Goal: Information Seeking & Learning: Learn about a topic

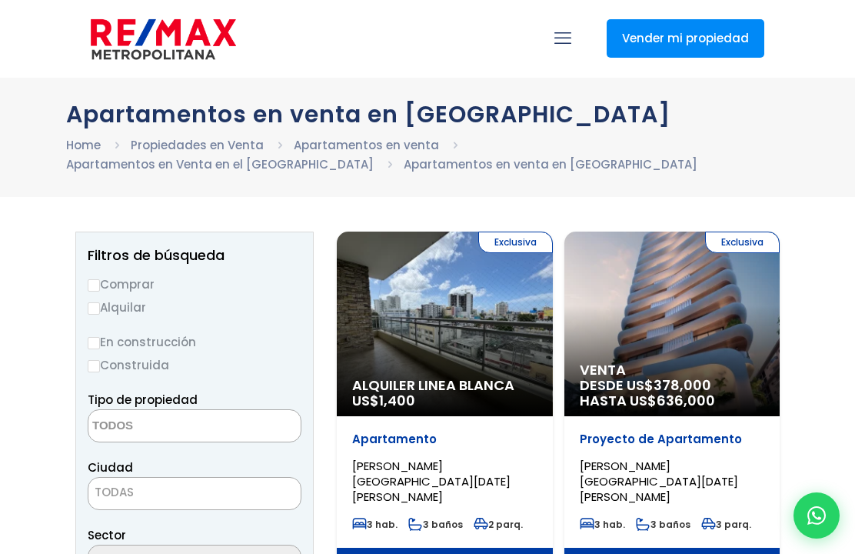
select select
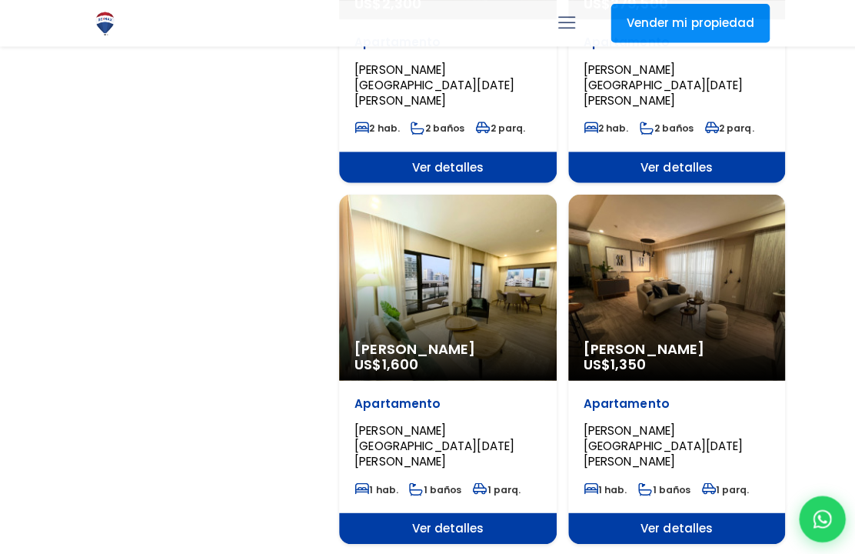
scroll to position [2548, 0]
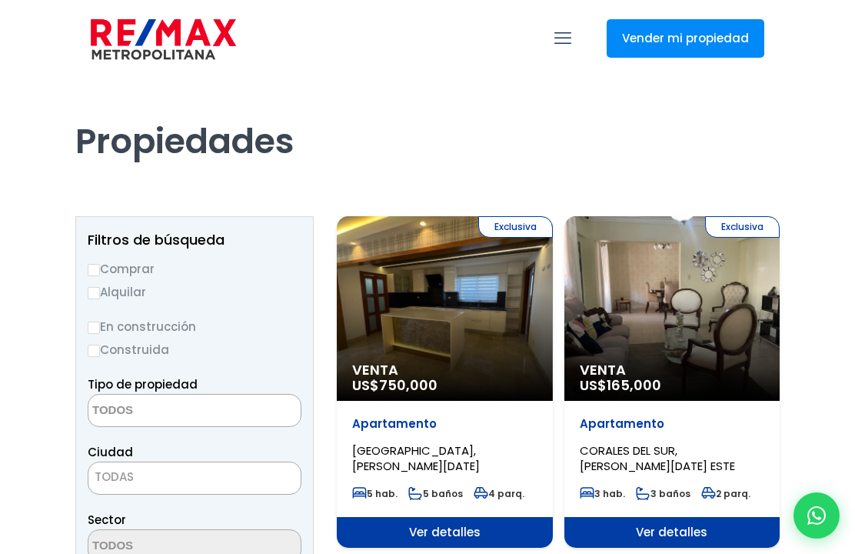
select select
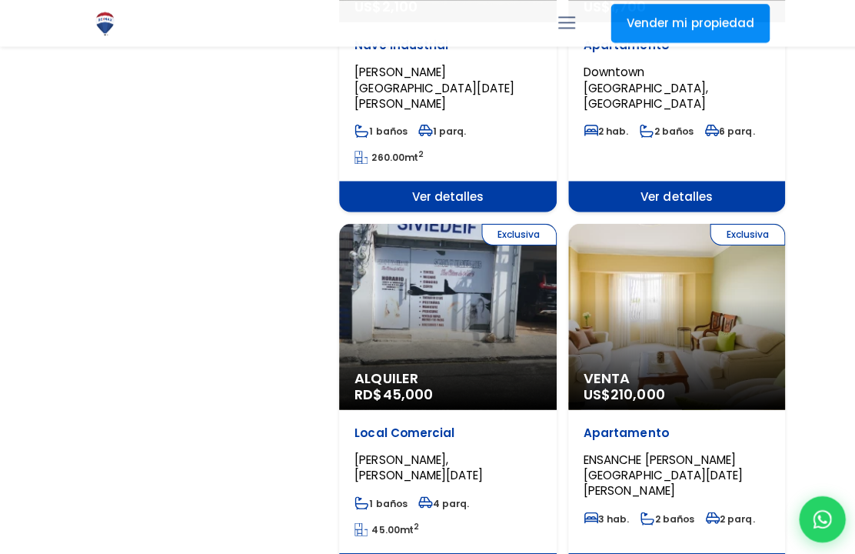
scroll to position [2558, 0]
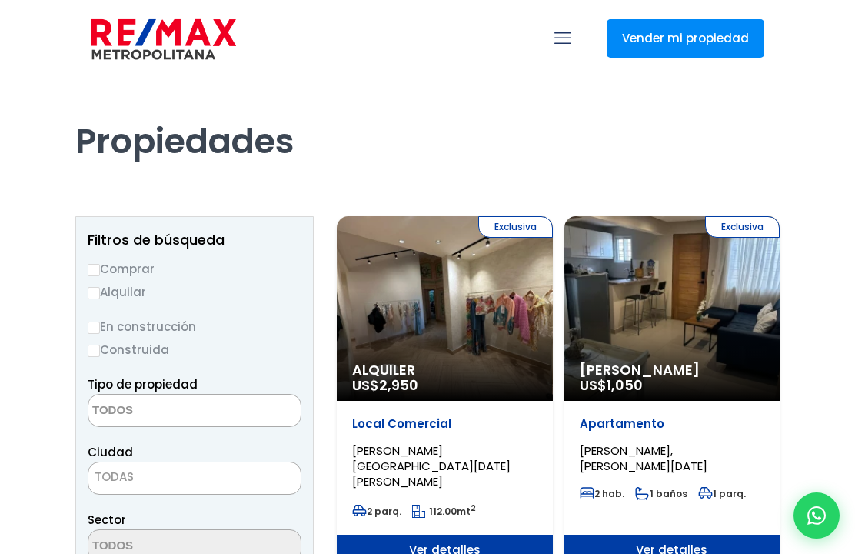
select select
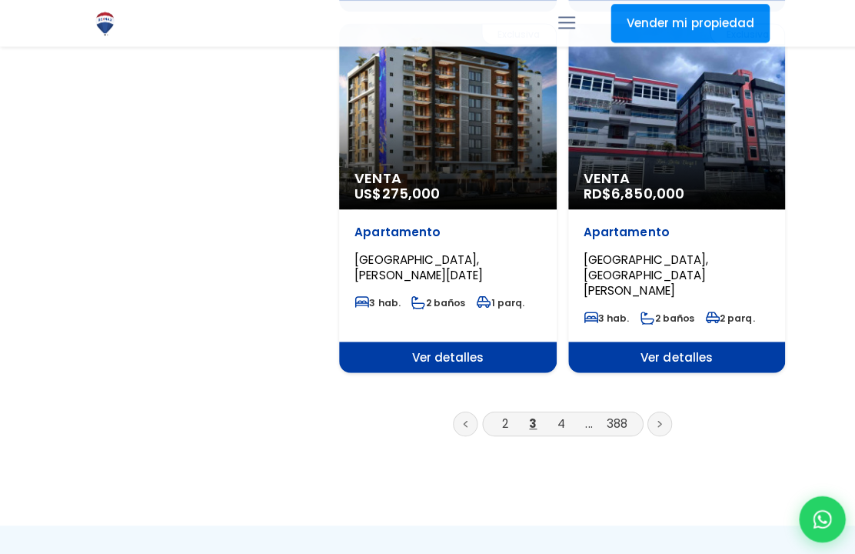
scroll to position [2679, 0]
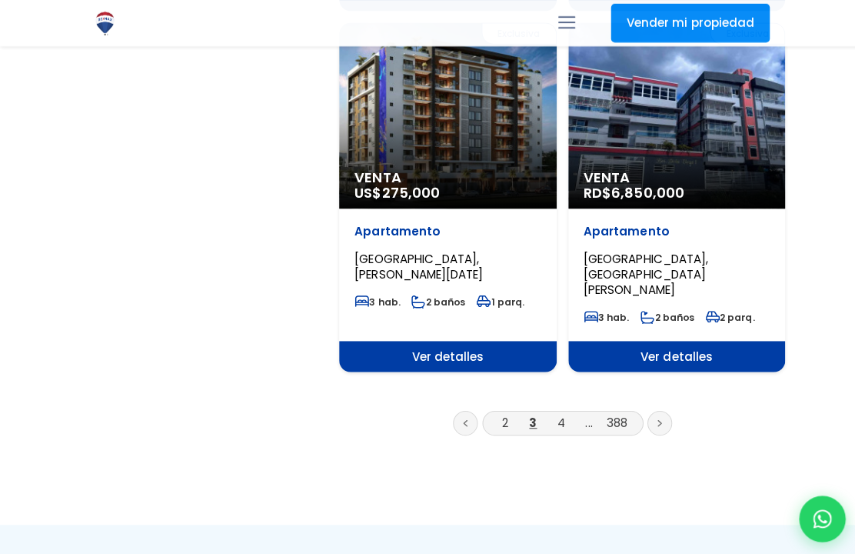
click at [559, 411] on link "4" at bounding box center [558, 419] width 8 height 16
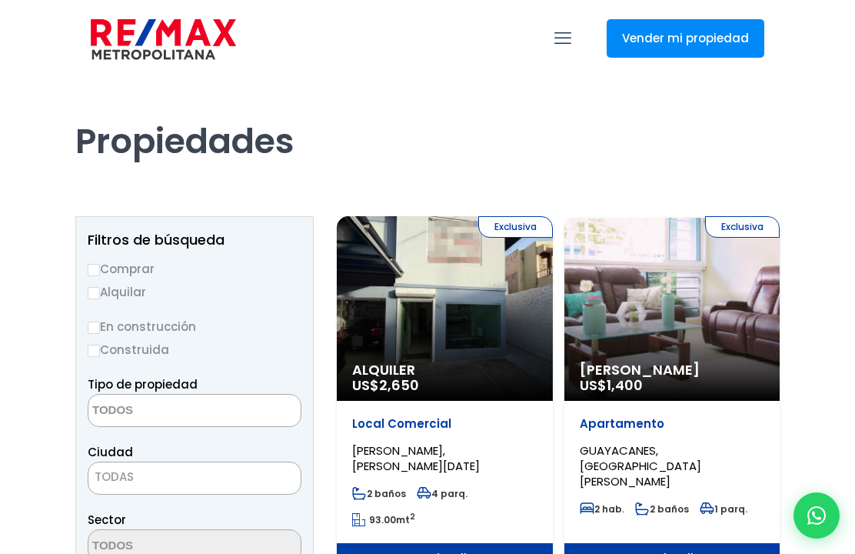
select select
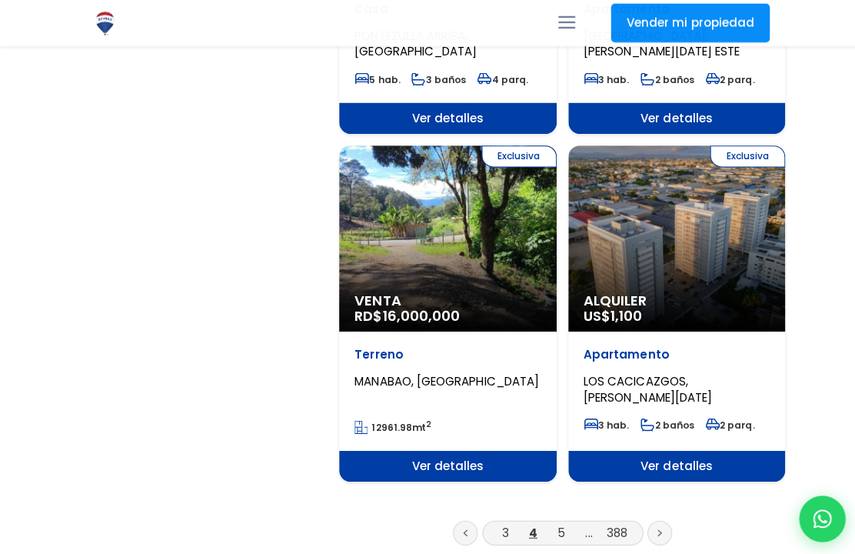
scroll to position [2531, 0]
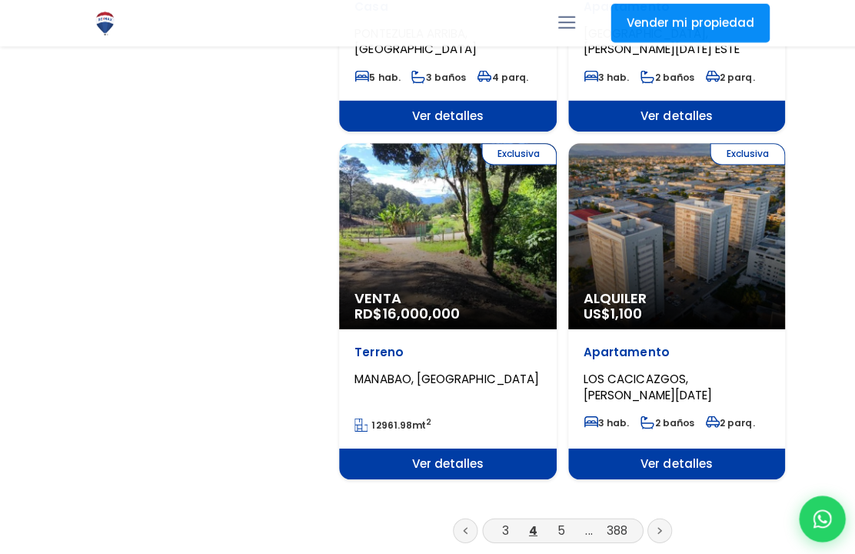
click at [661, 514] on link at bounding box center [655, 526] width 25 height 25
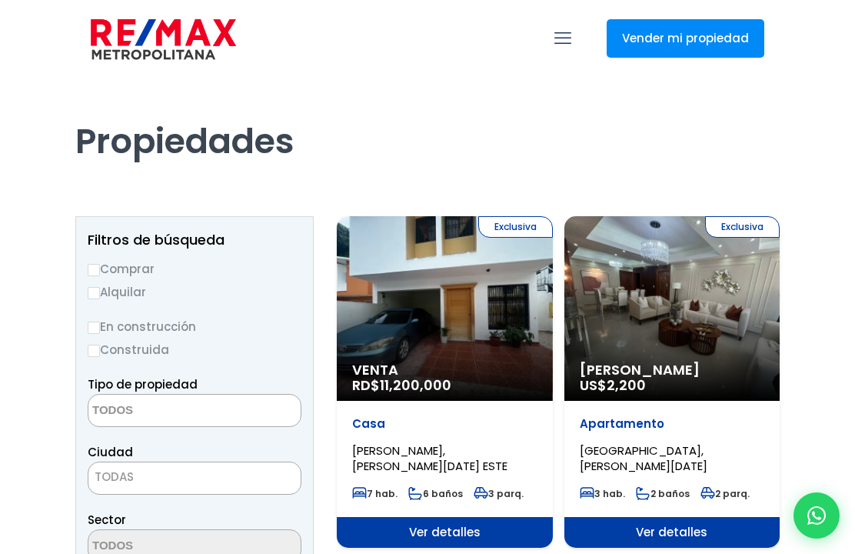
select select
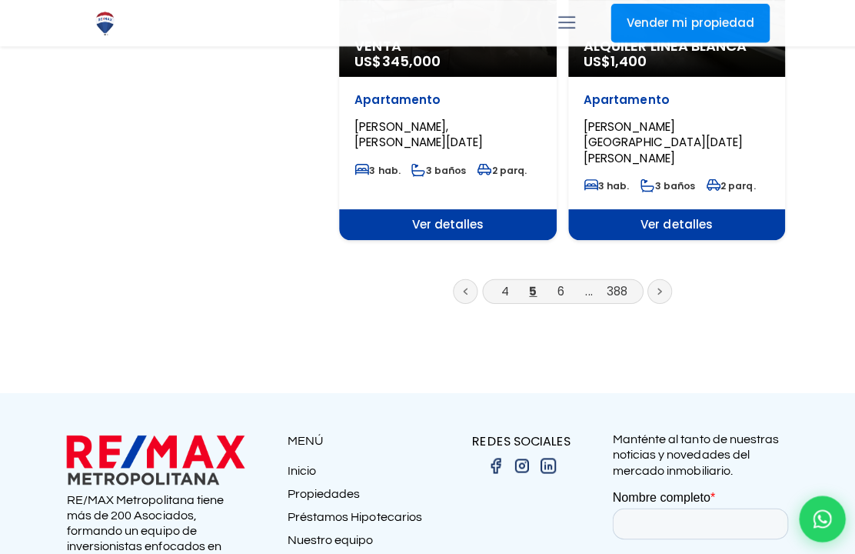
scroll to position [2775, 0]
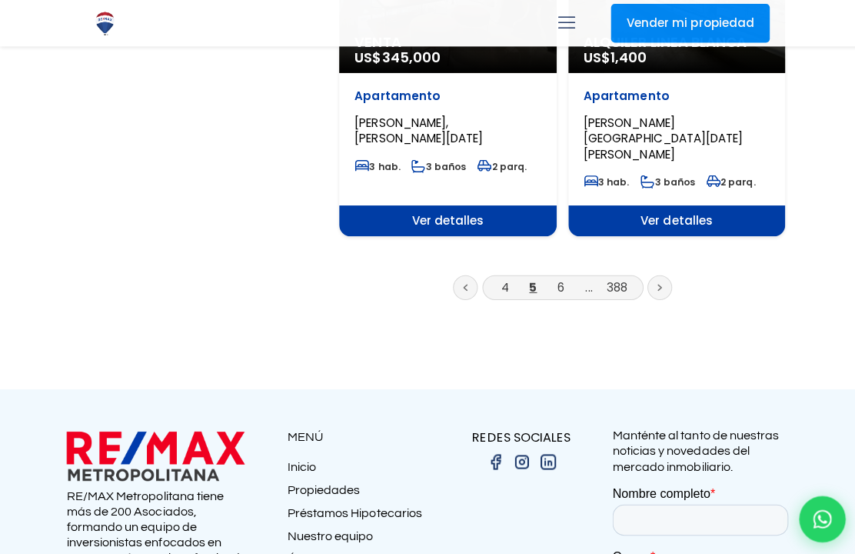
click at [664, 273] on link at bounding box center [655, 285] width 25 height 25
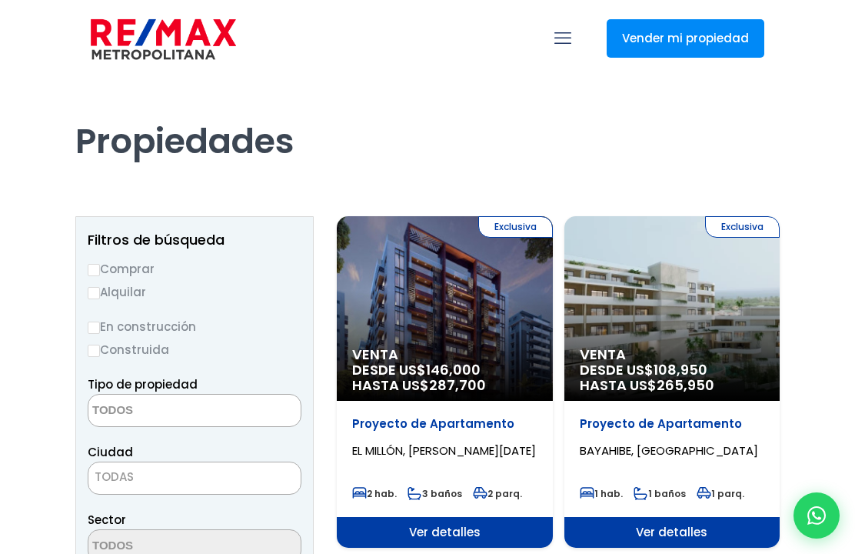
select select
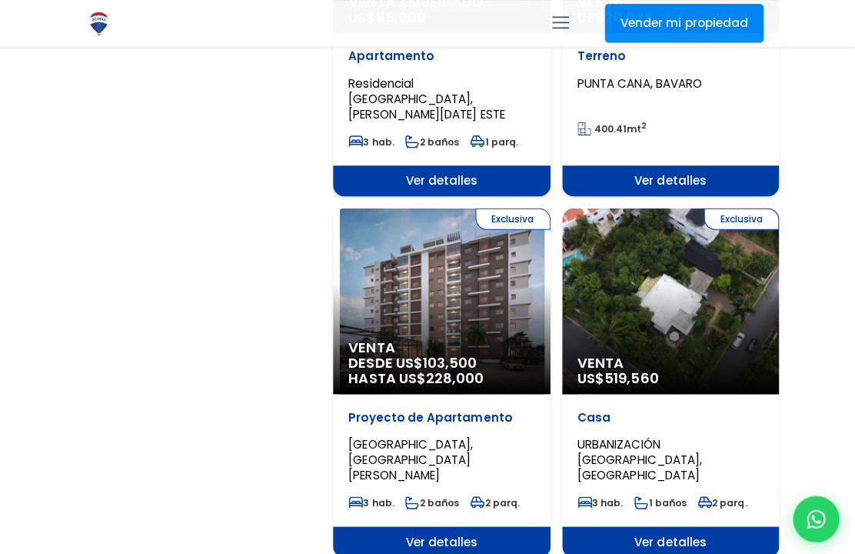
scroll to position [1448, 0]
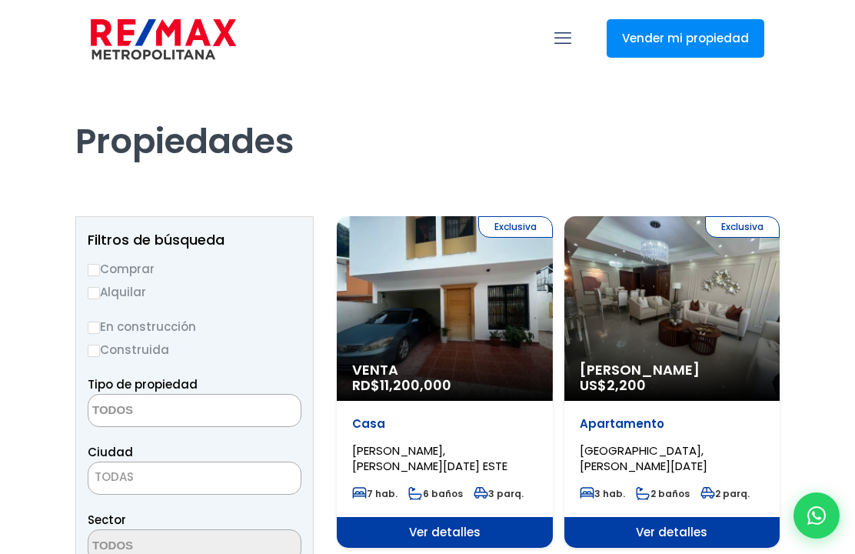
select select
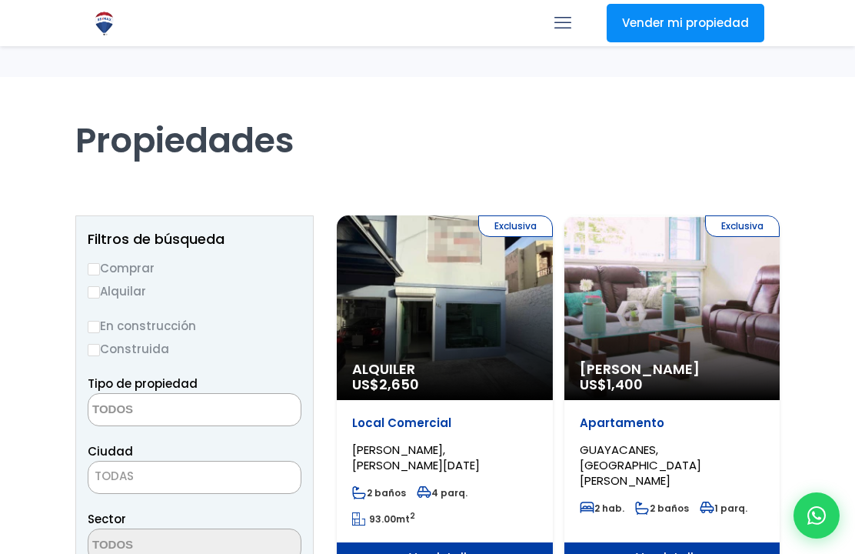
select select
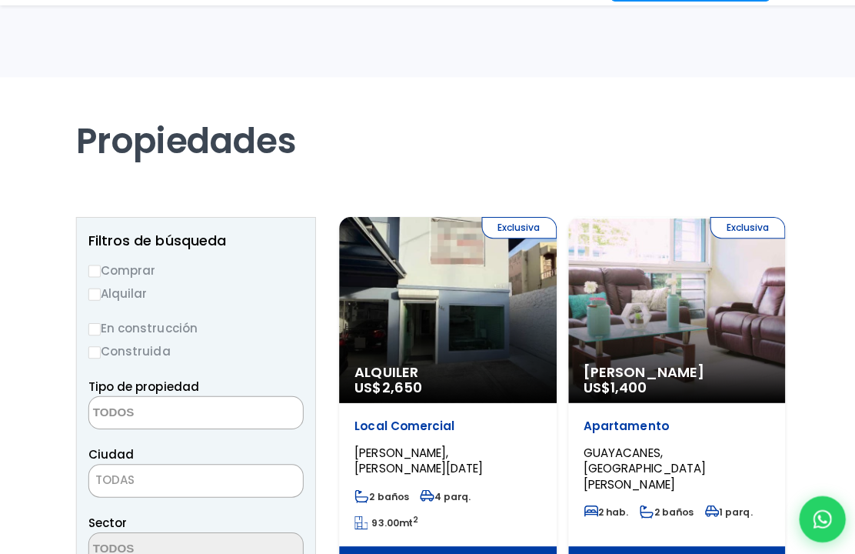
scroll to position [2561, 0]
